Goal: Information Seeking & Learning: Compare options

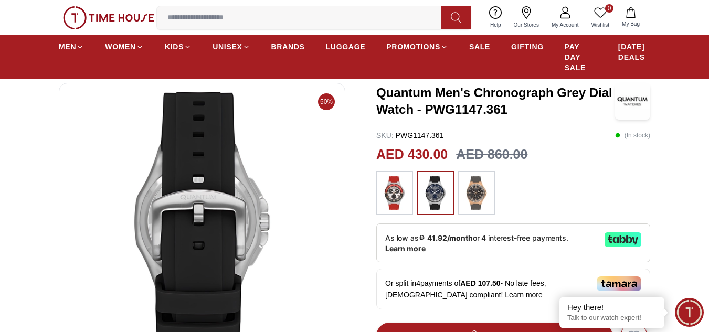
scroll to position [52, 0]
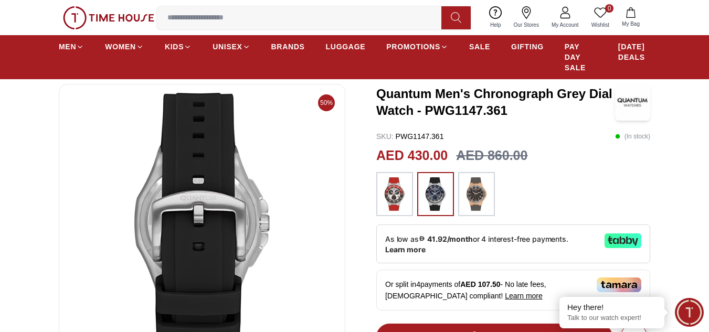
click at [391, 192] on img at bounding box center [394, 194] width 26 height 34
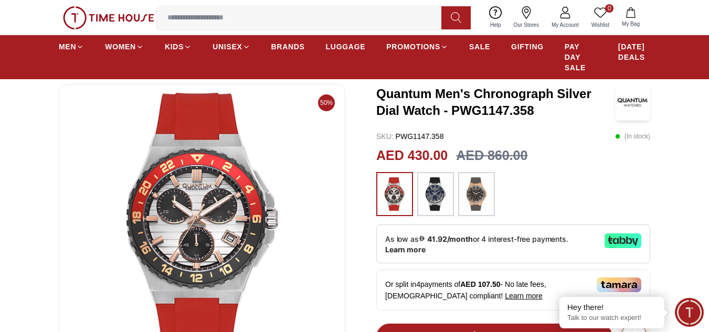
click at [471, 199] on img at bounding box center [476, 194] width 26 height 34
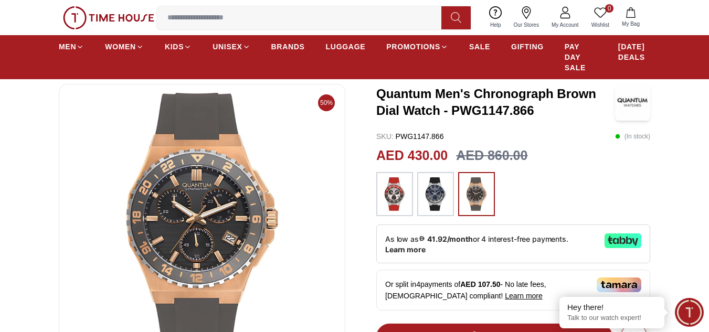
click at [434, 204] on img at bounding box center [435, 194] width 26 height 34
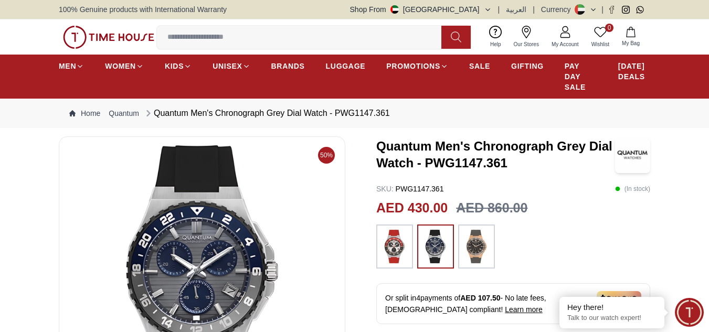
scroll to position [52, 0]
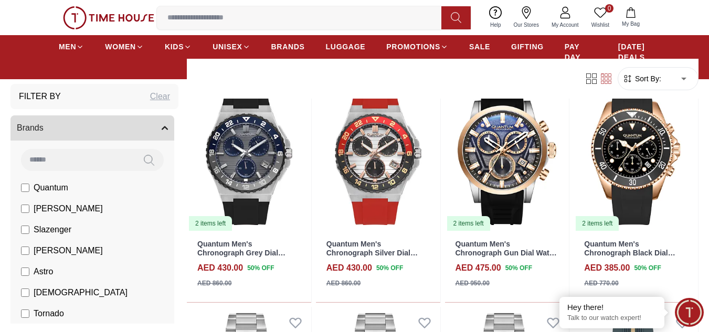
scroll to position [577, 0]
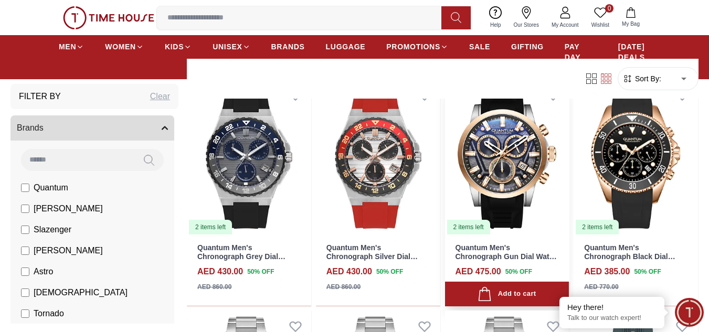
click at [505, 166] on img at bounding box center [507, 157] width 124 height 156
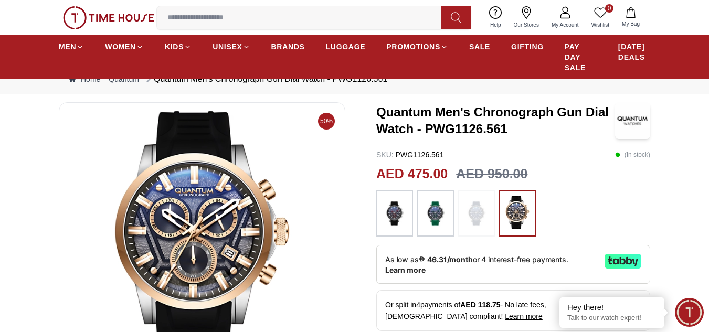
scroll to position [52, 0]
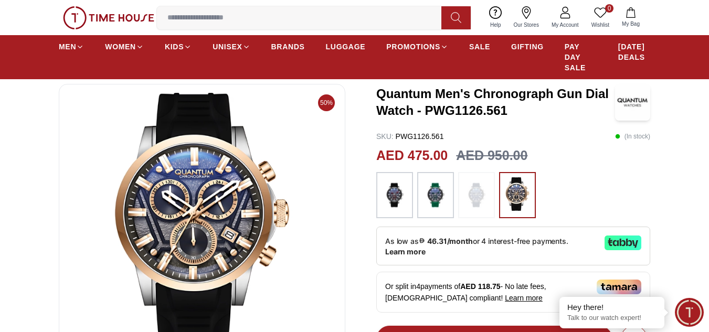
click at [393, 206] on img at bounding box center [394, 195] width 26 height 36
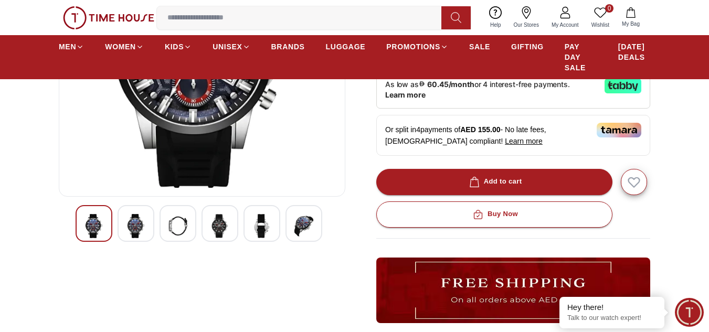
scroll to position [210, 0]
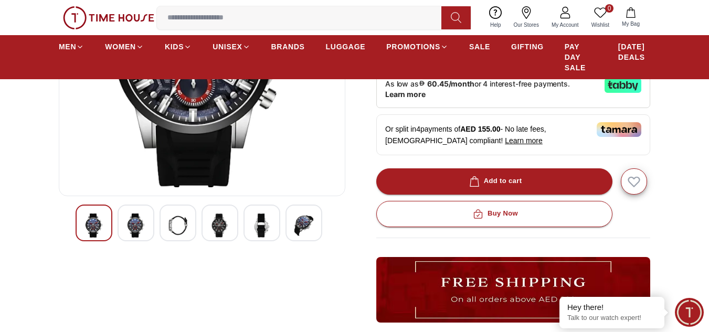
click at [264, 229] on img at bounding box center [261, 226] width 19 height 24
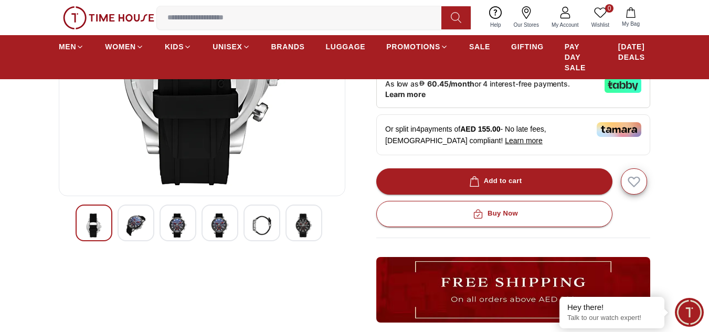
click at [267, 228] on img at bounding box center [261, 226] width 19 height 24
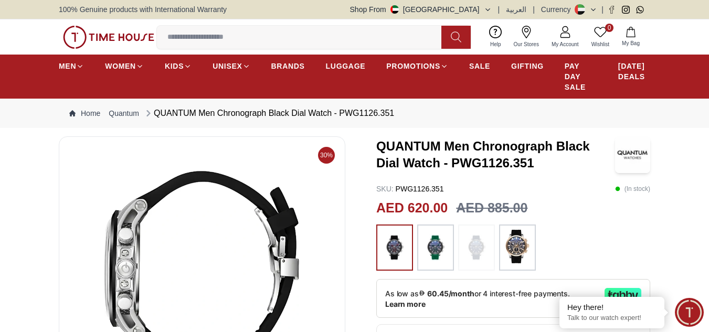
scroll to position [262, 0]
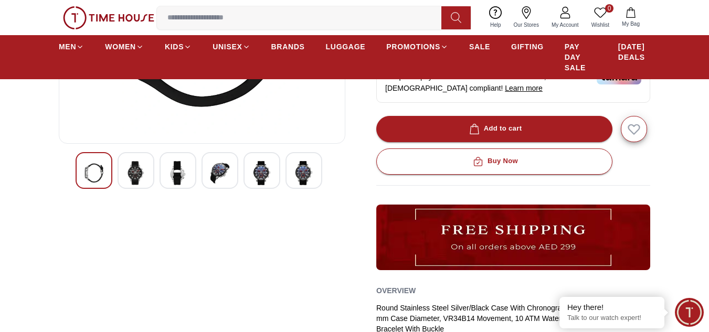
click at [219, 175] on img at bounding box center [219, 173] width 19 height 24
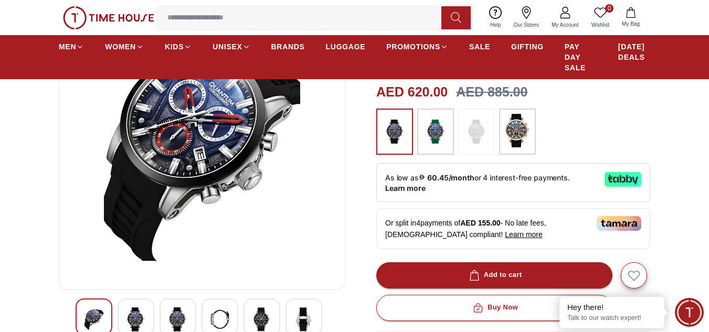
scroll to position [52, 0]
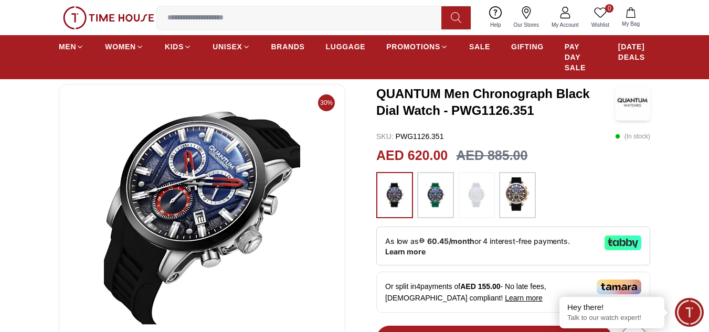
click at [518, 193] on img at bounding box center [517, 194] width 26 height 34
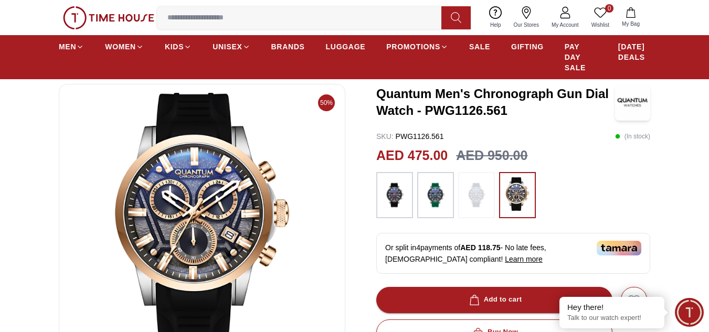
click at [393, 202] on img at bounding box center [394, 195] width 26 height 36
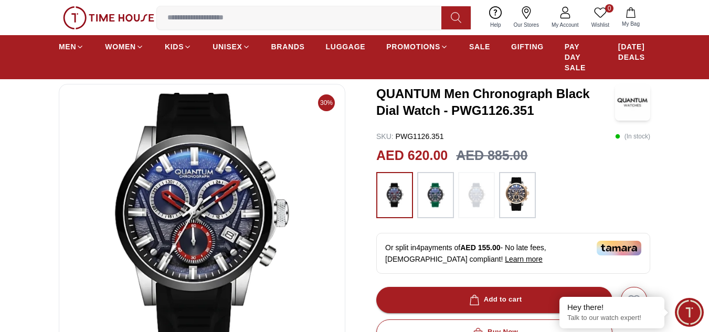
click at [438, 198] on img at bounding box center [435, 195] width 26 height 36
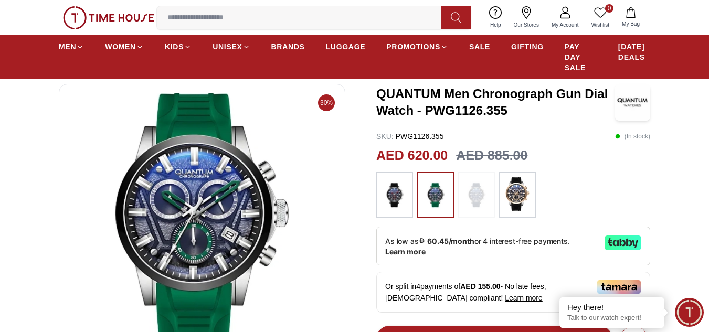
click at [508, 198] on img at bounding box center [517, 194] width 26 height 34
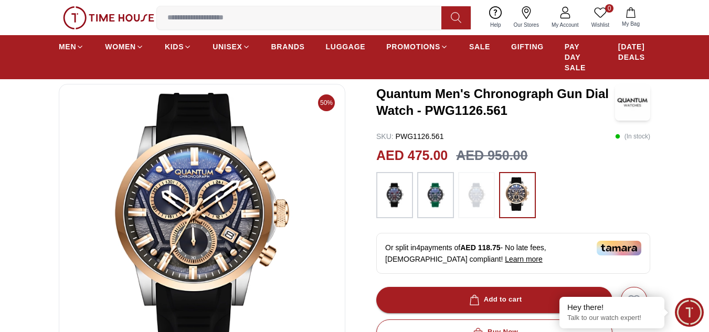
click at [395, 203] on img at bounding box center [394, 195] width 26 height 36
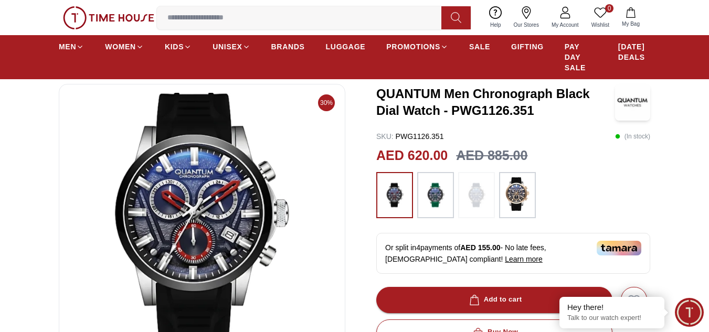
click at [440, 201] on img at bounding box center [435, 195] width 26 height 36
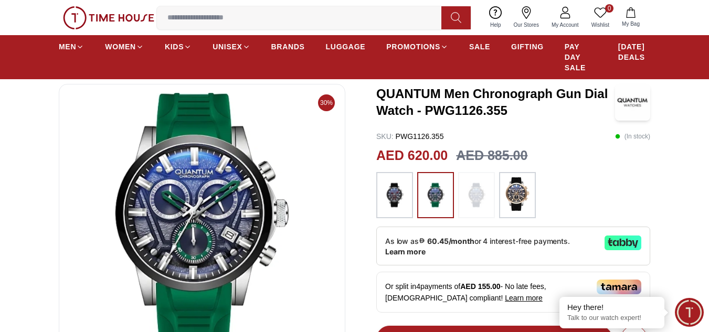
click at [513, 196] on img at bounding box center [517, 194] width 26 height 34
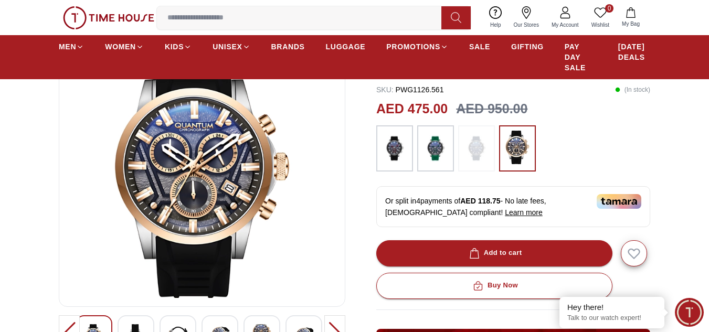
scroll to position [210, 0]
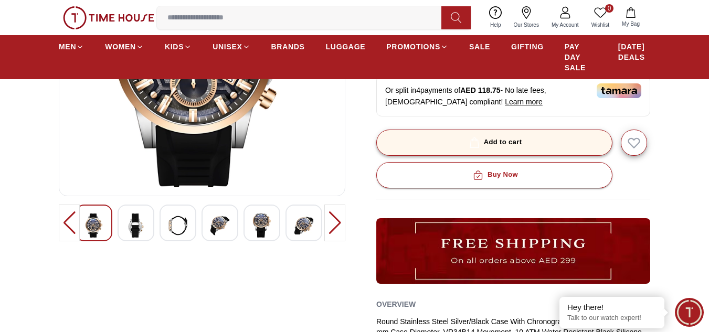
click at [530, 150] on button "Add to cart" at bounding box center [494, 143] width 236 height 26
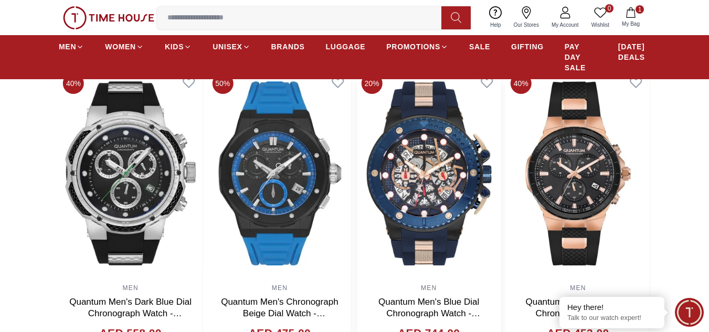
scroll to position [630, 0]
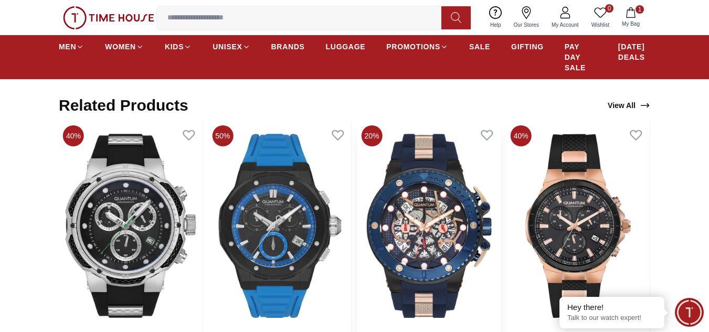
click at [443, 221] on img at bounding box center [428, 226] width 143 height 210
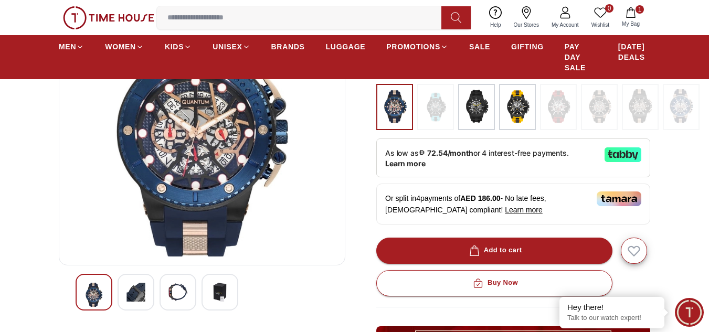
scroll to position [262, 0]
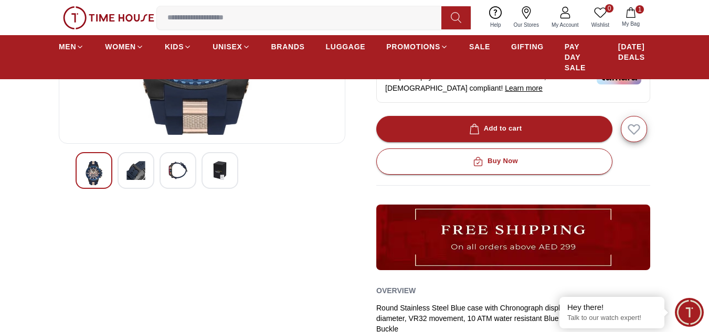
click at [179, 166] on img at bounding box center [177, 170] width 19 height 19
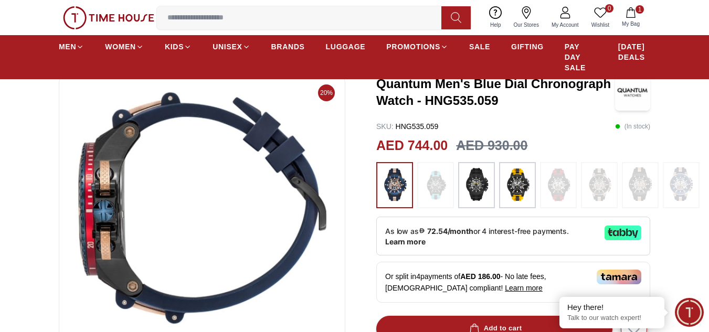
scroll to position [52, 0]
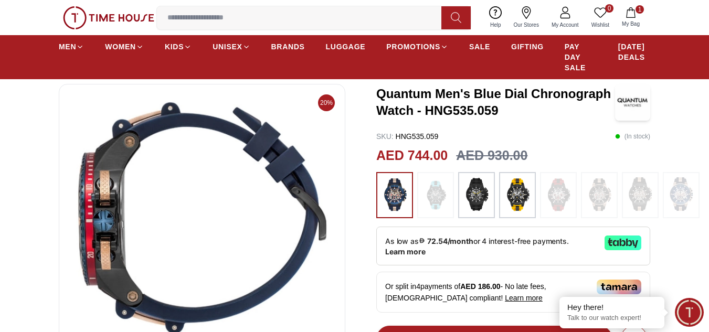
click at [516, 193] on img at bounding box center [517, 195] width 26 height 36
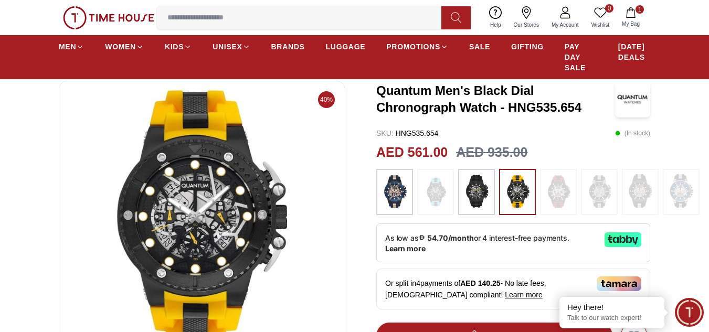
scroll to position [52, 0]
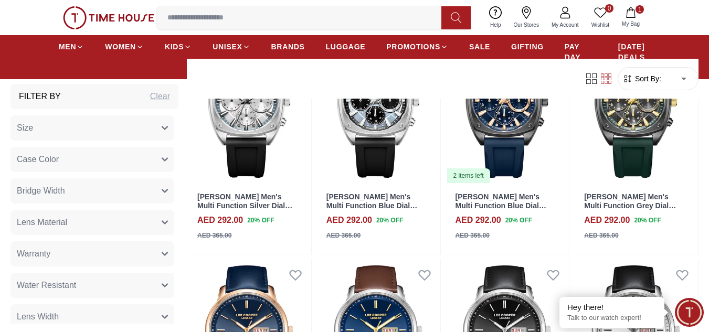
scroll to position [2413, 0]
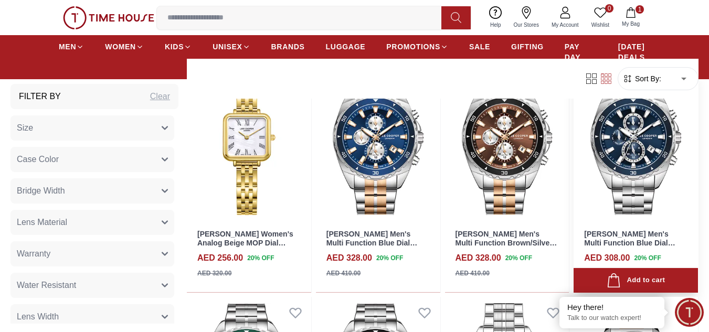
scroll to position [3463, 0]
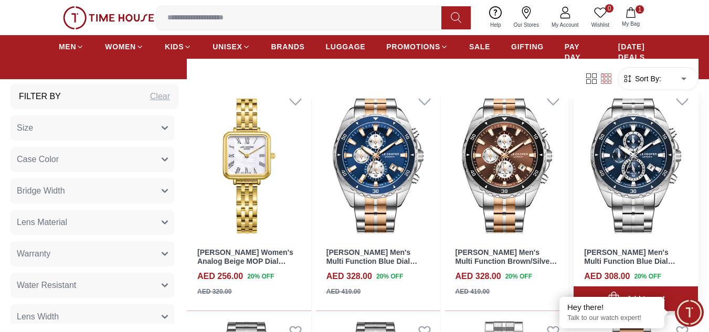
click at [630, 162] on img at bounding box center [635, 162] width 124 height 156
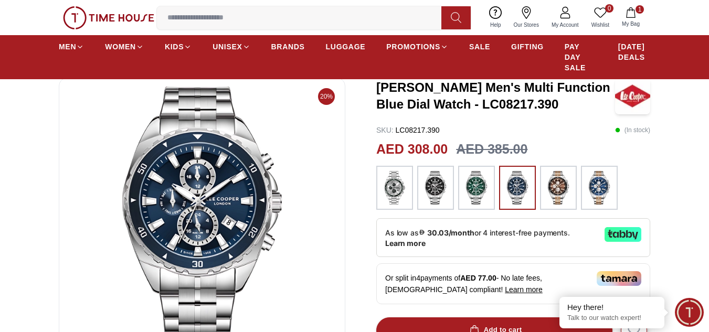
scroll to position [210, 0]
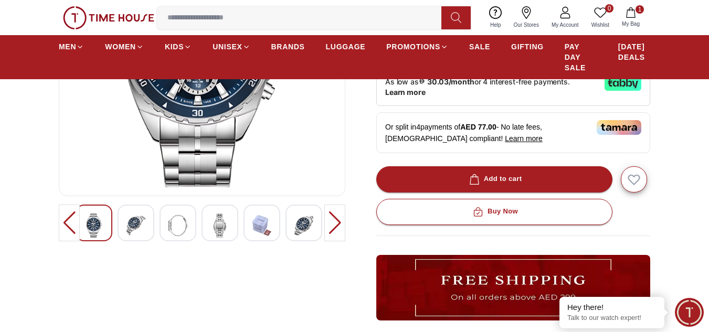
click at [220, 221] on img at bounding box center [219, 226] width 19 height 24
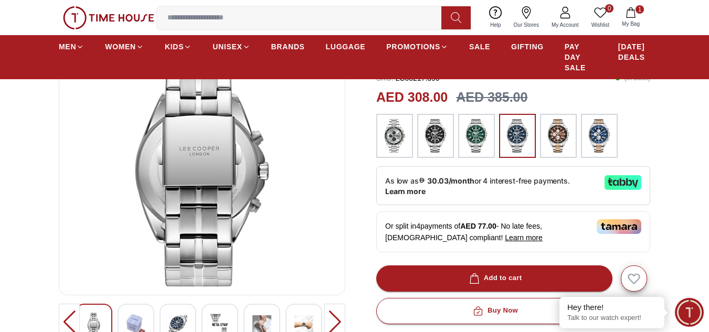
scroll to position [105, 0]
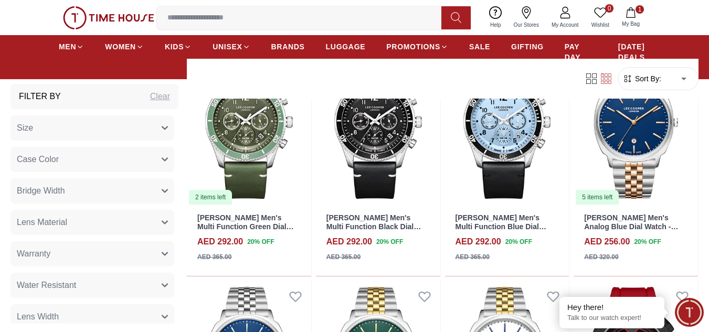
scroll to position [4101, 0]
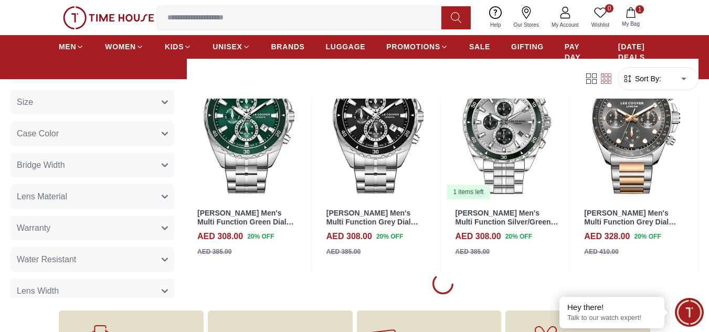
scroll to position [3629, 0]
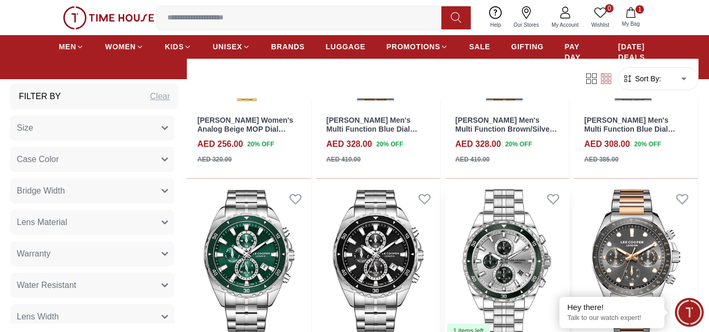
scroll to position [3577, 0]
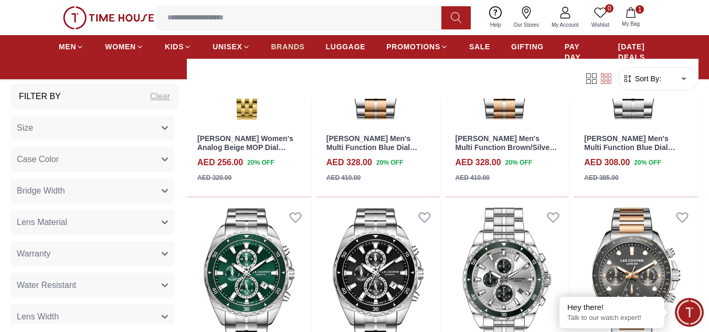
click at [281, 43] on span "BRANDS" at bounding box center [288, 46] width 34 height 10
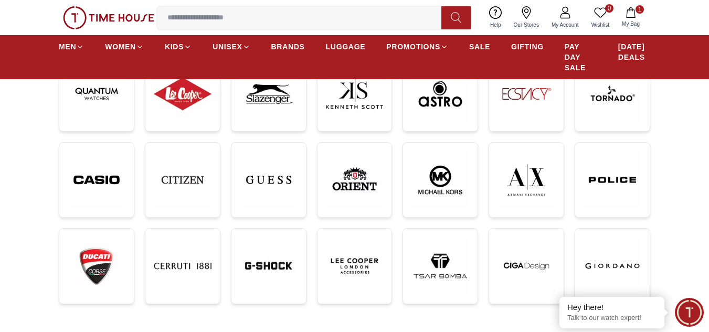
scroll to position [210, 0]
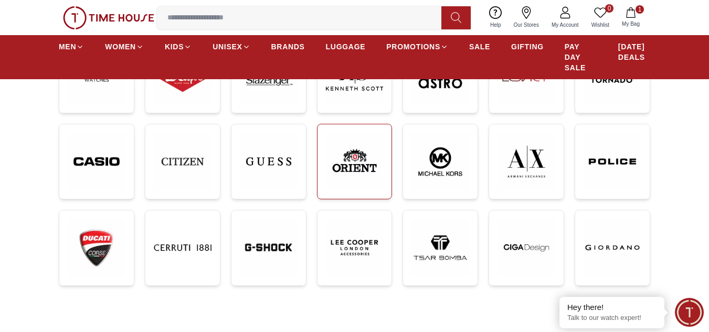
click at [354, 165] on img at bounding box center [355, 162] width 58 height 58
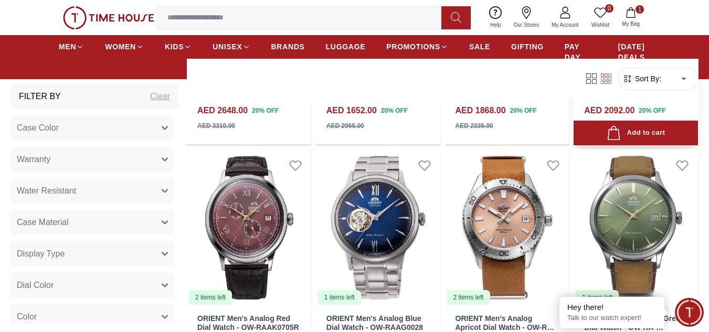
scroll to position [1312, 0]
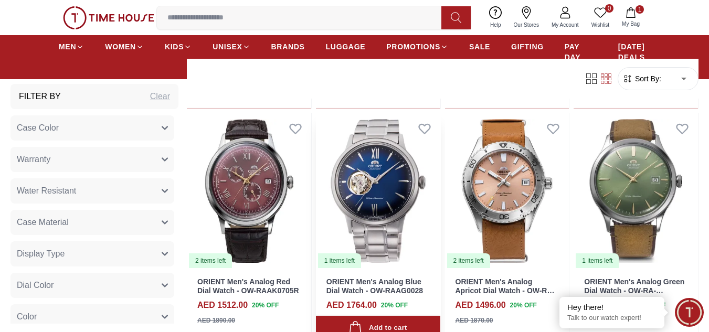
click at [399, 200] on img at bounding box center [378, 191] width 124 height 156
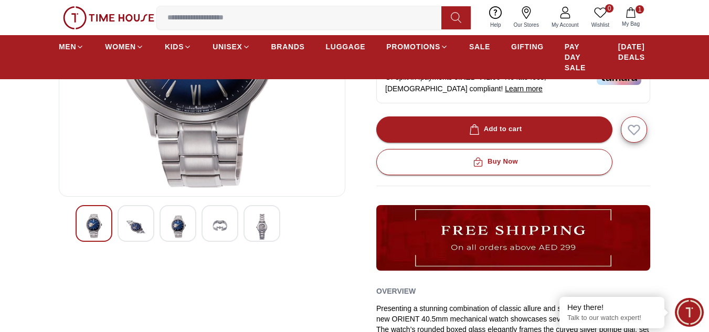
scroll to position [210, 0]
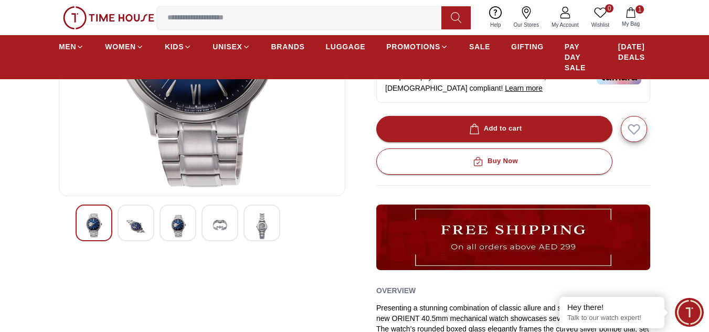
click at [174, 224] on img at bounding box center [177, 227] width 19 height 26
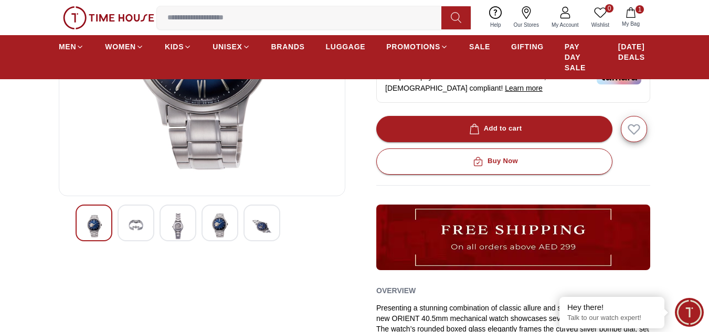
click at [142, 227] on img at bounding box center [135, 227] width 19 height 26
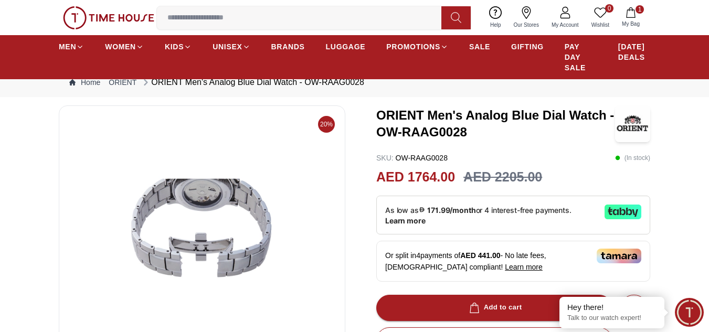
scroll to position [0, 0]
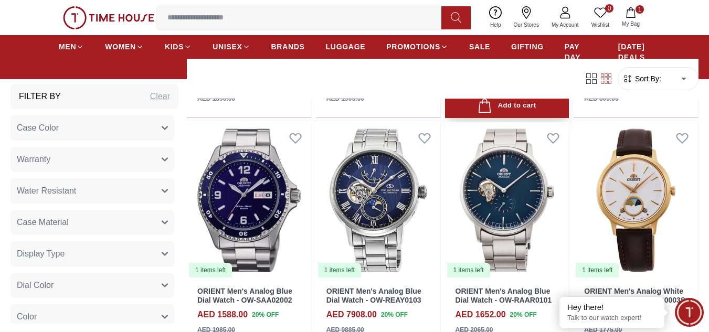
scroll to position [1998, 0]
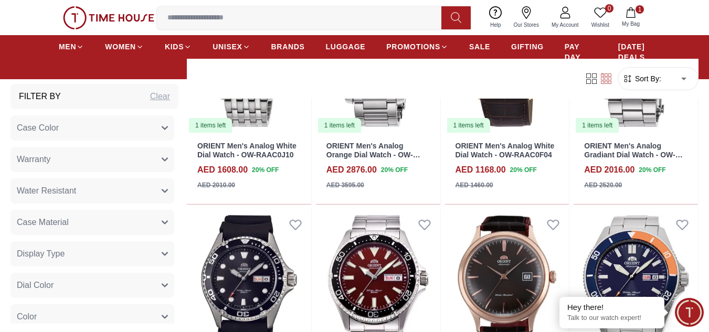
scroll to position [2576, 0]
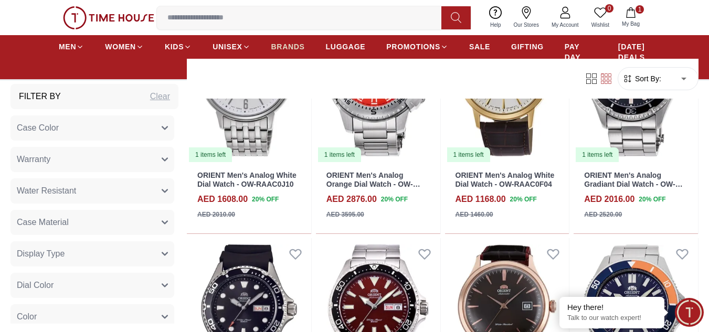
click at [288, 47] on span "BRANDS" at bounding box center [288, 46] width 34 height 10
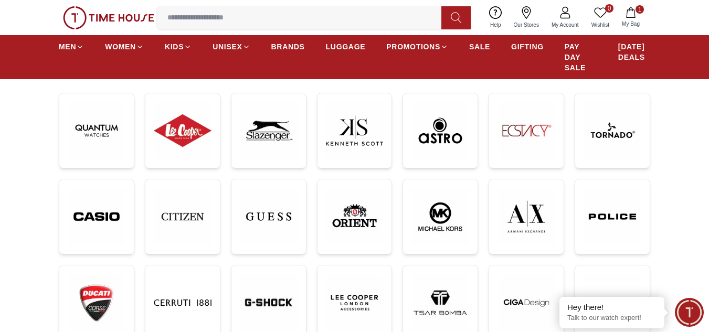
scroll to position [157, 0]
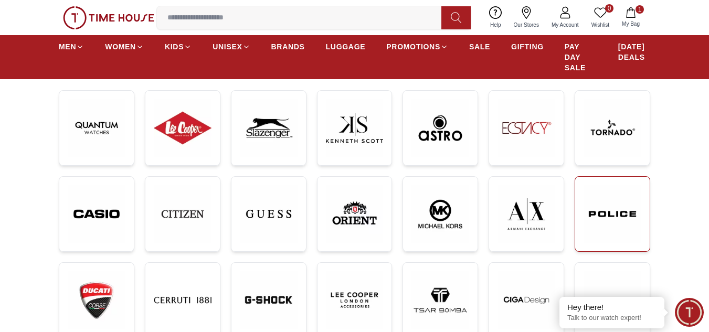
click at [620, 214] on img at bounding box center [612, 214] width 58 height 58
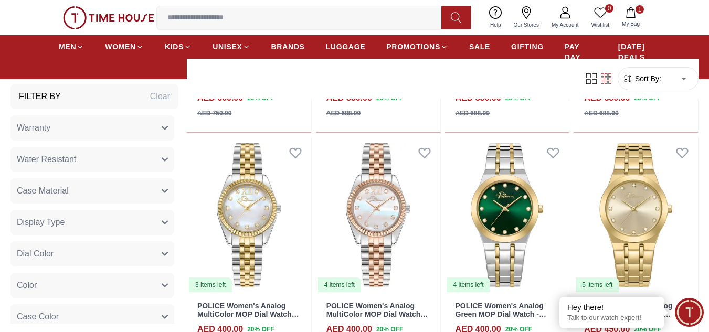
scroll to position [892, 0]
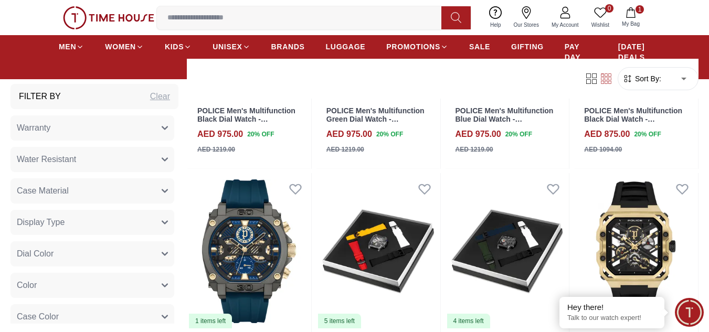
scroll to position [2518, 0]
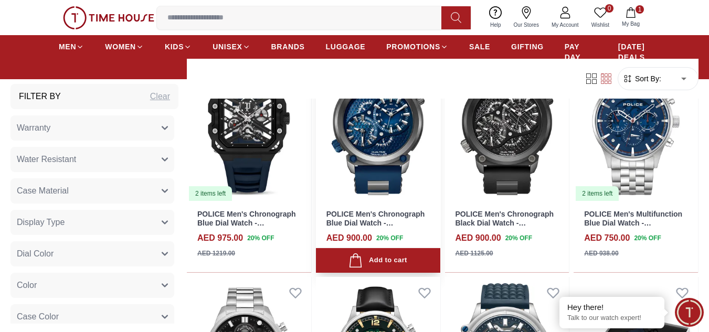
scroll to position [2833, 0]
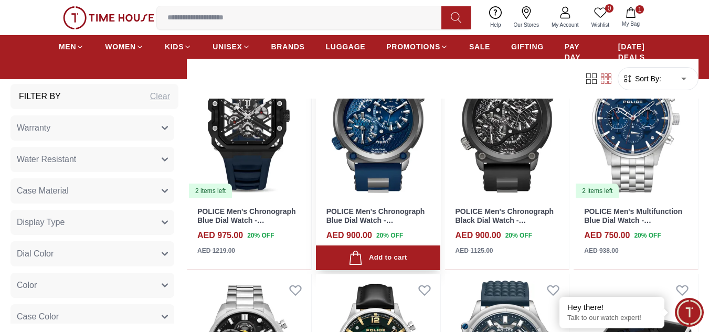
click at [391, 123] on img at bounding box center [378, 121] width 124 height 156
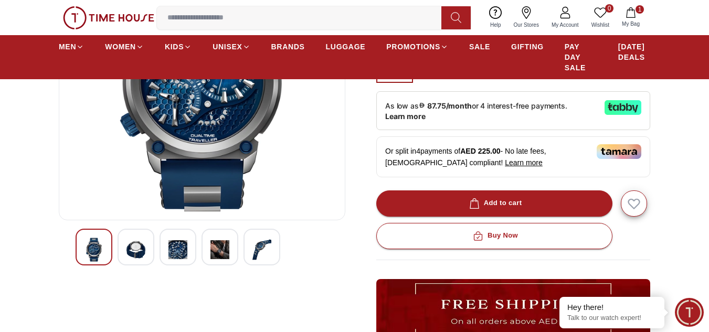
scroll to position [262, 0]
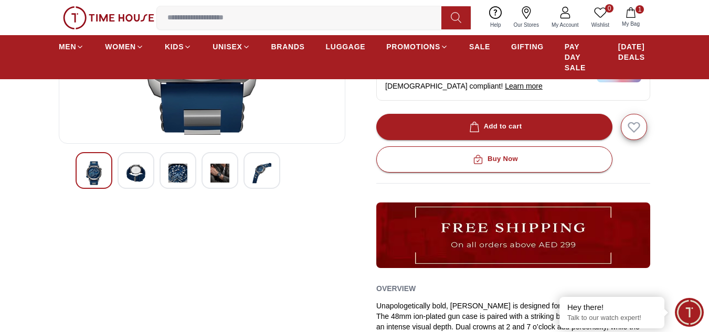
click at [137, 176] on img at bounding box center [135, 173] width 19 height 24
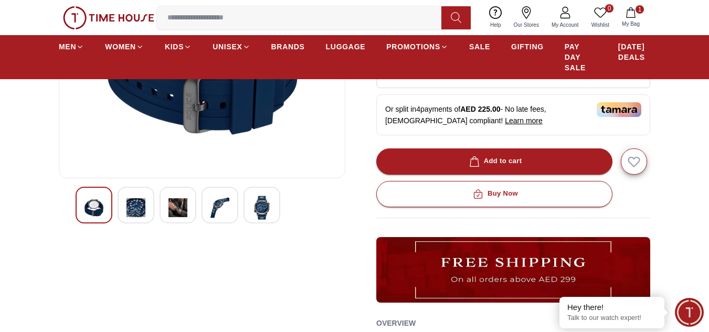
scroll to position [157, 0]
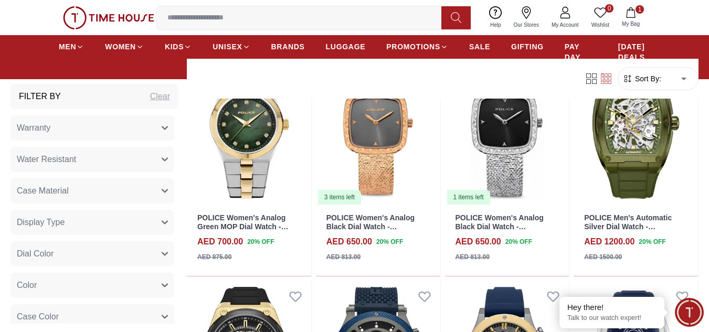
scroll to position [4112, 0]
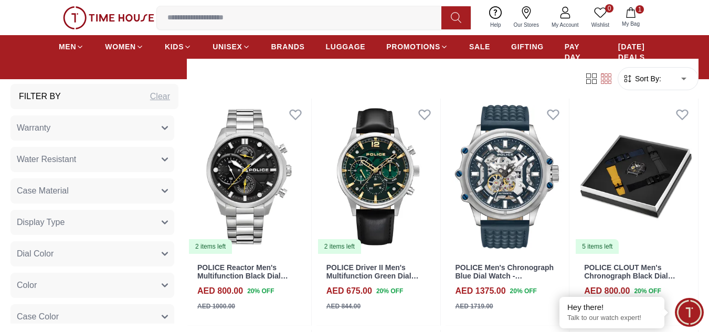
scroll to position [3010, 0]
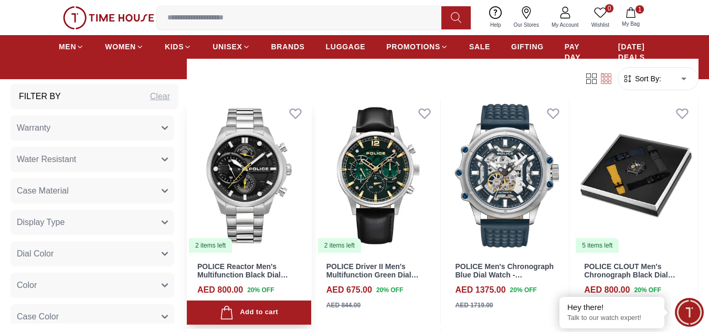
click at [249, 174] on img at bounding box center [249, 176] width 124 height 156
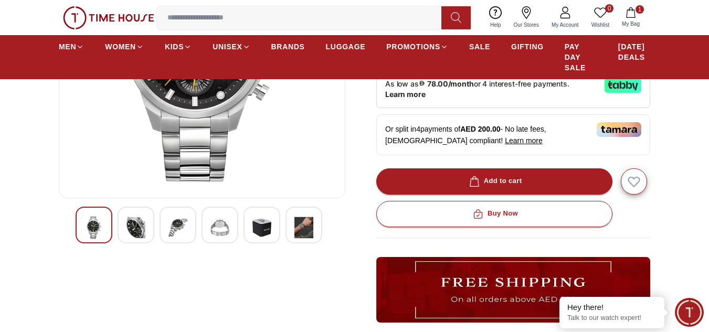
scroll to position [210, 0]
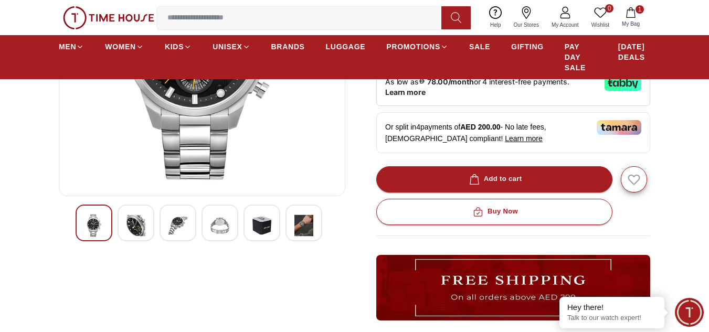
click at [220, 232] on img at bounding box center [219, 226] width 19 height 24
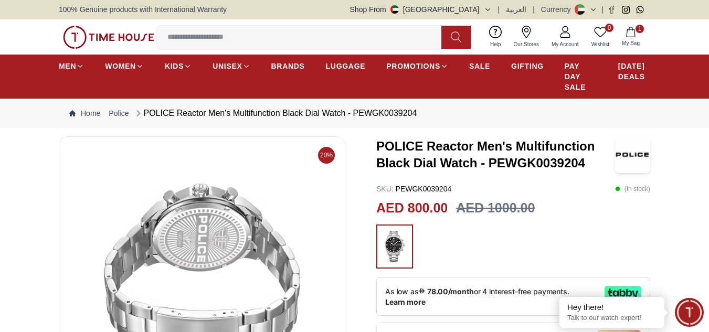
scroll to position [157, 0]
